Goal: Information Seeking & Learning: Learn about a topic

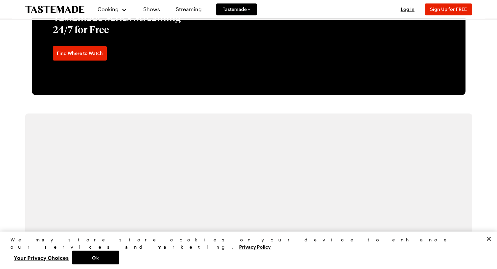
scroll to position [1315, 0]
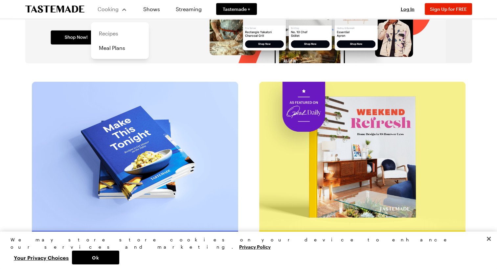
click at [111, 36] on link "Recipes" at bounding box center [120, 33] width 50 height 14
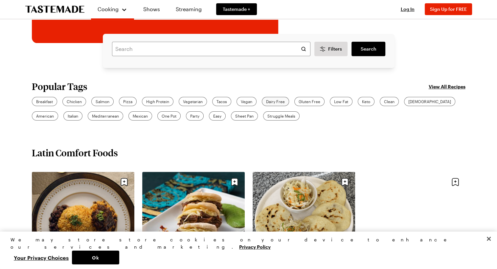
scroll to position [164, 0]
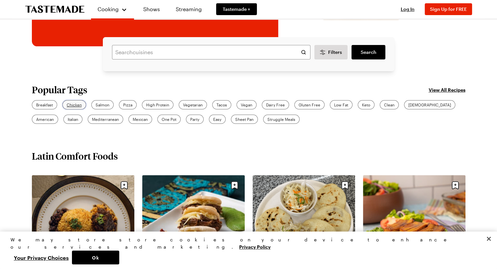
click at [67, 106] on span "Chicken" at bounding box center [74, 105] width 15 height 6
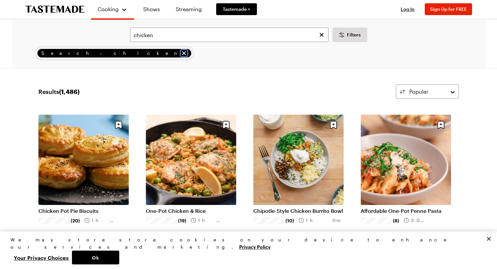
click at [182, 53] on icon "remove Search: chicken" at bounding box center [184, 53] width 4 height 4
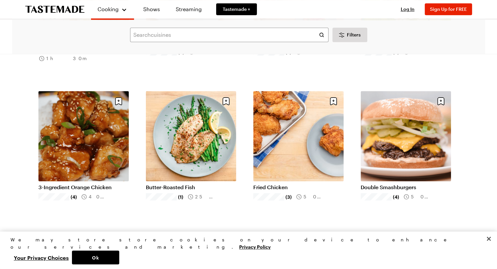
scroll to position [592, 0]
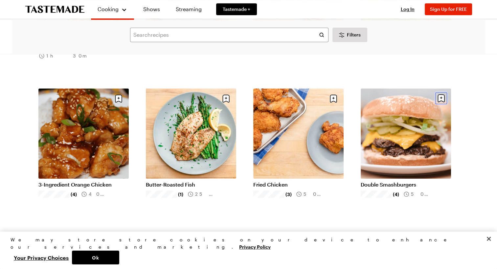
click at [439, 98] on icon "Save recipe" at bounding box center [441, 98] width 7 height 8
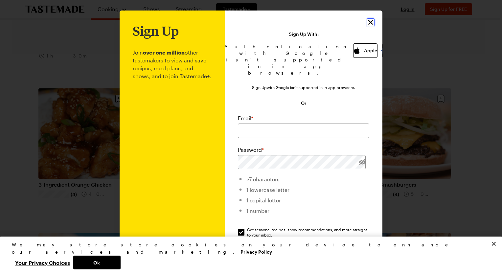
click at [368, 22] on icon "Close" at bounding box center [370, 22] width 5 height 5
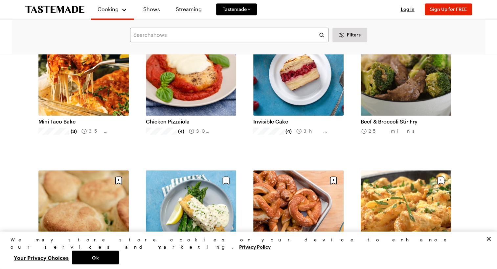
scroll to position [1052, 0]
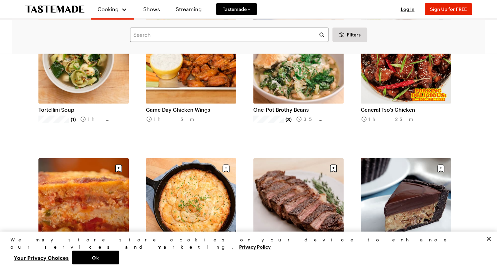
scroll to position [1874, 0]
